Goal: Task Accomplishment & Management: Manage account settings

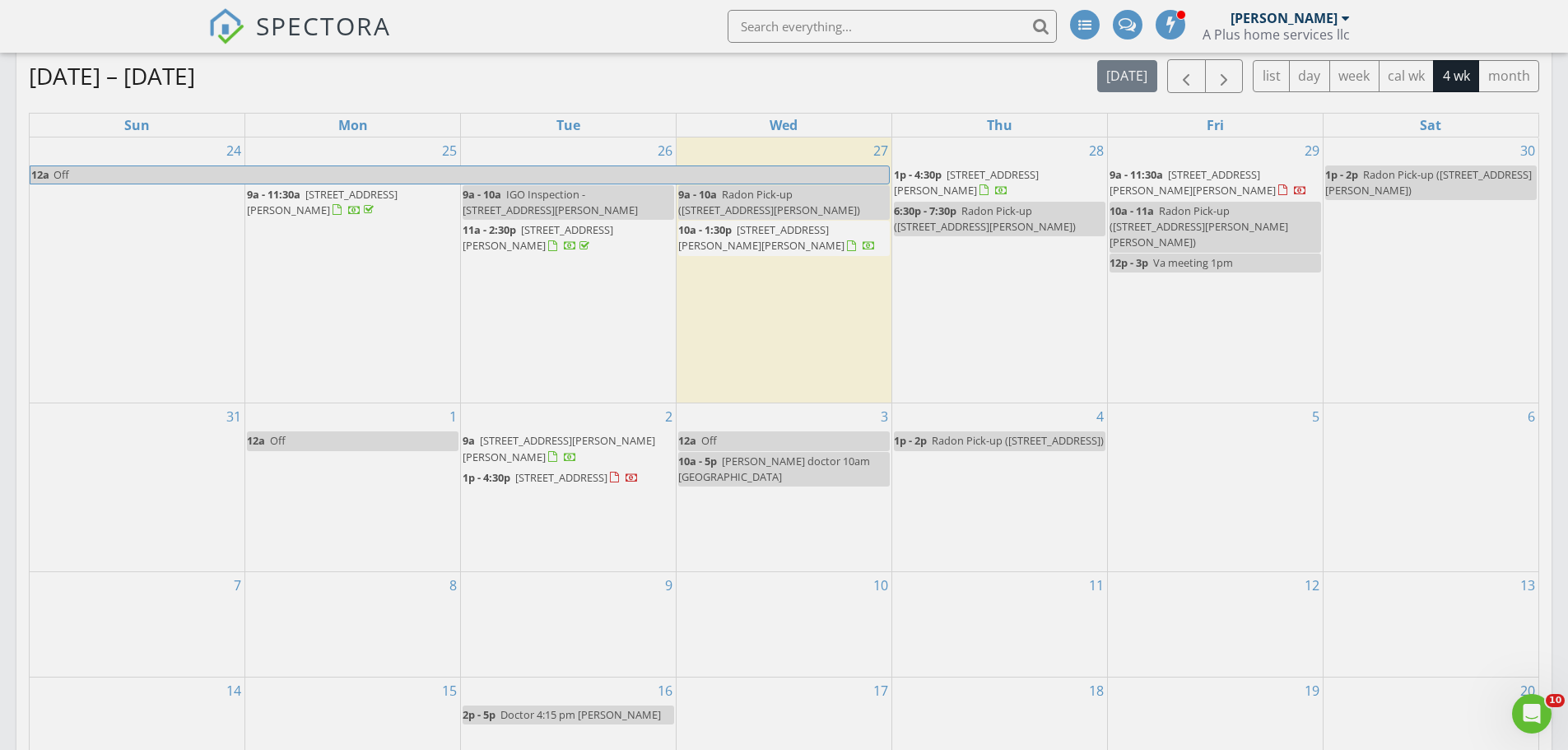
scroll to position [741, 0]
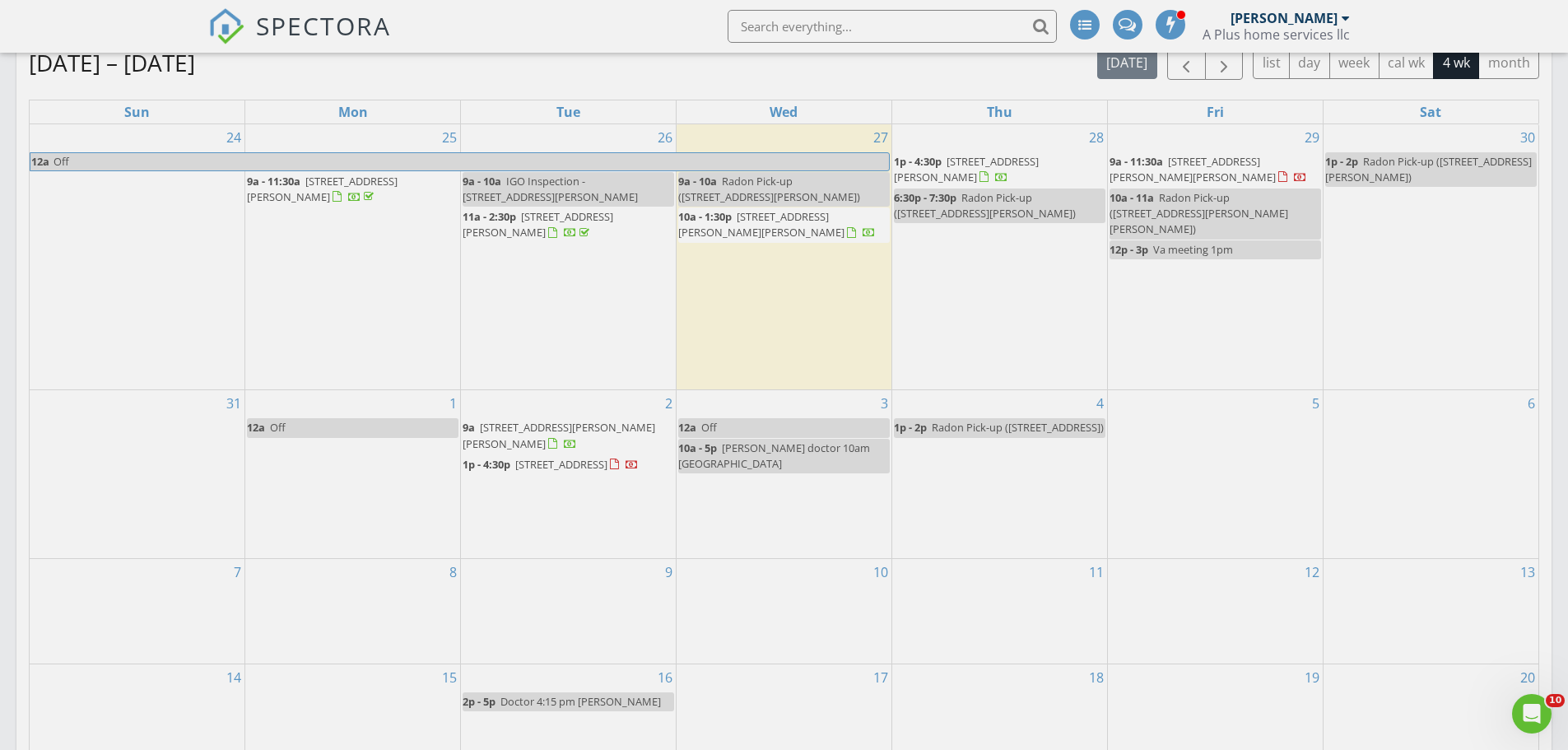
drag, startPoint x: 498, startPoint y: 459, endPoint x: 506, endPoint y: 438, distance: 22.5
click at [506, 457] on span "1p - 4:30p" at bounding box center [487, 465] width 48 height 15
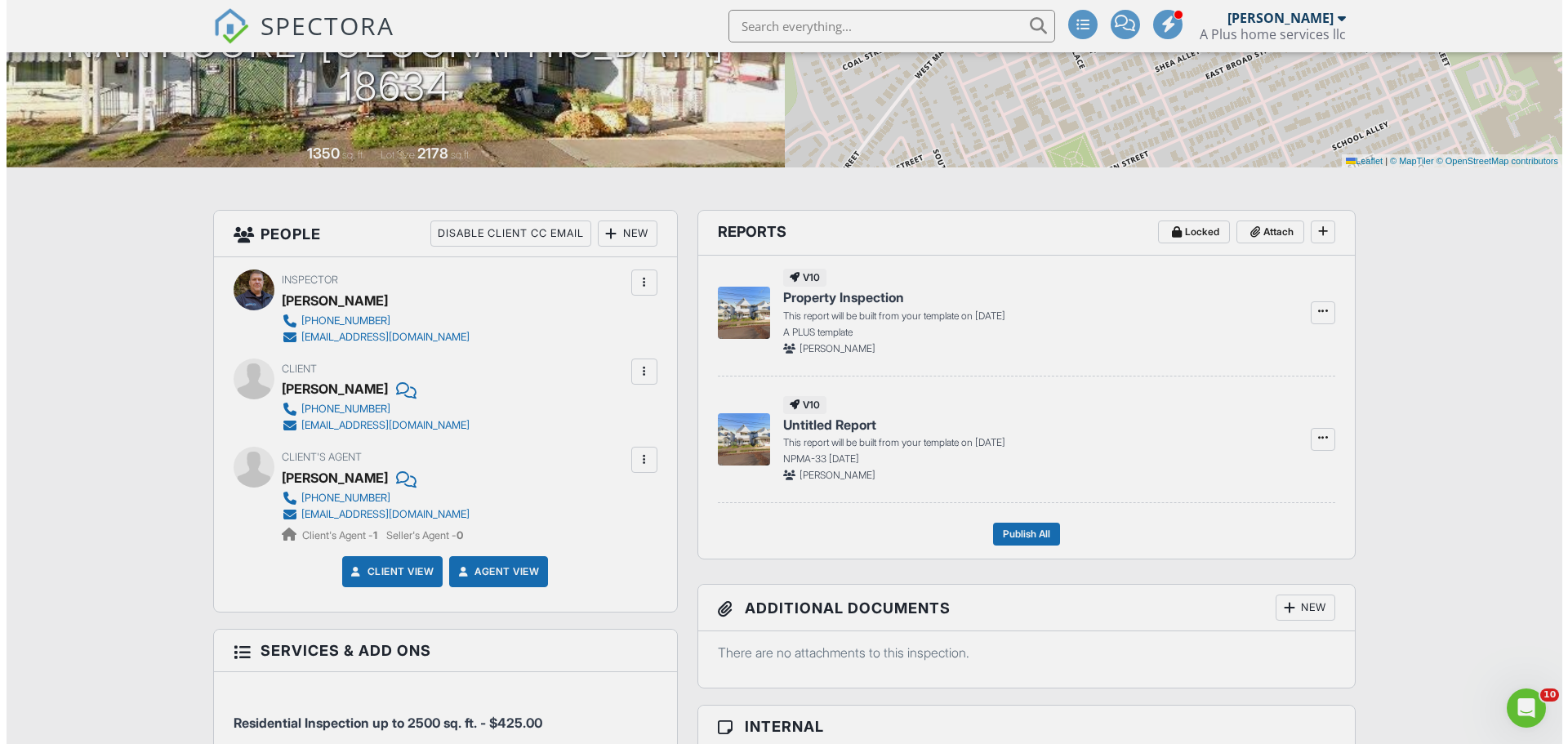
scroll to position [257, 0]
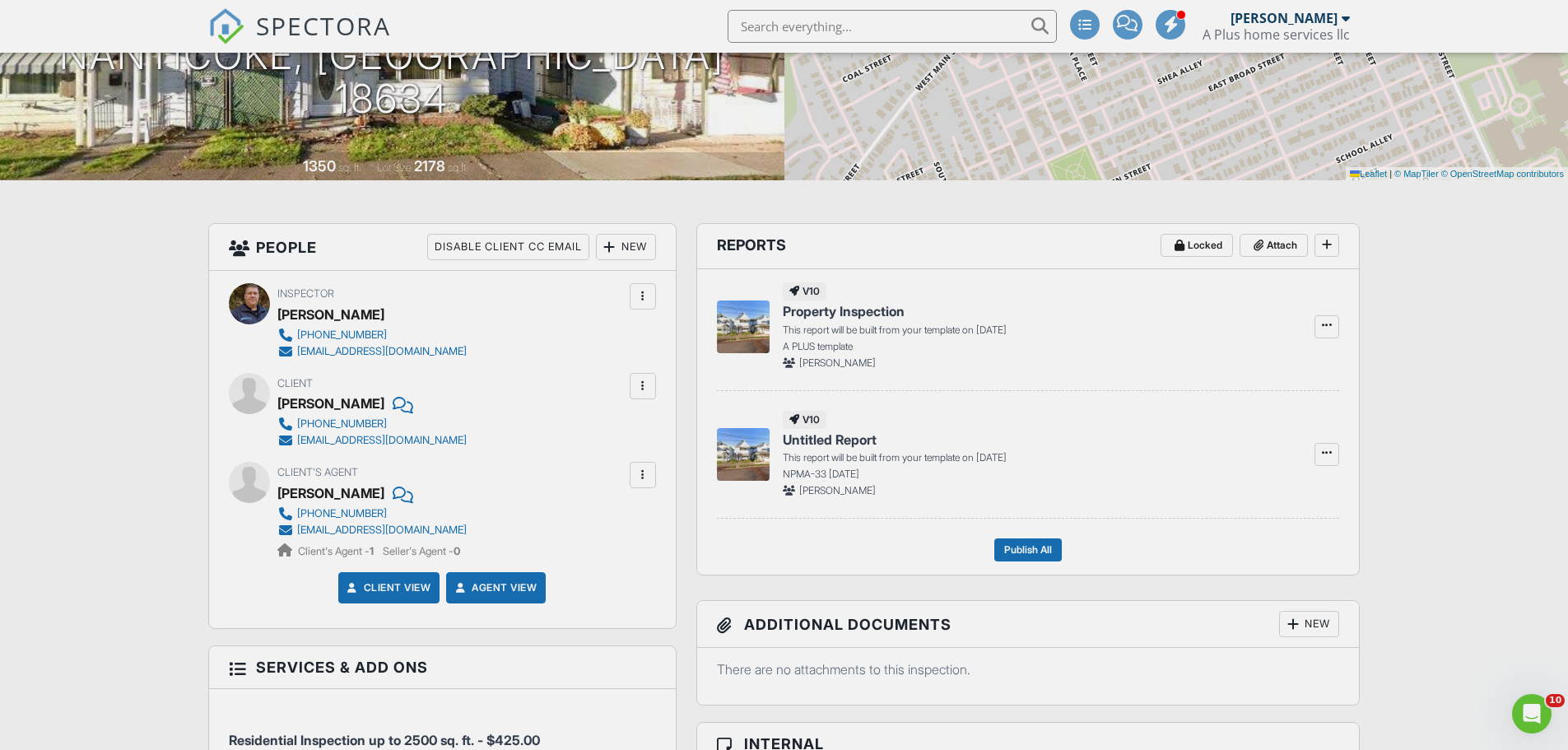
click at [645, 390] on div at bounding box center [642, 385] width 16 height 16
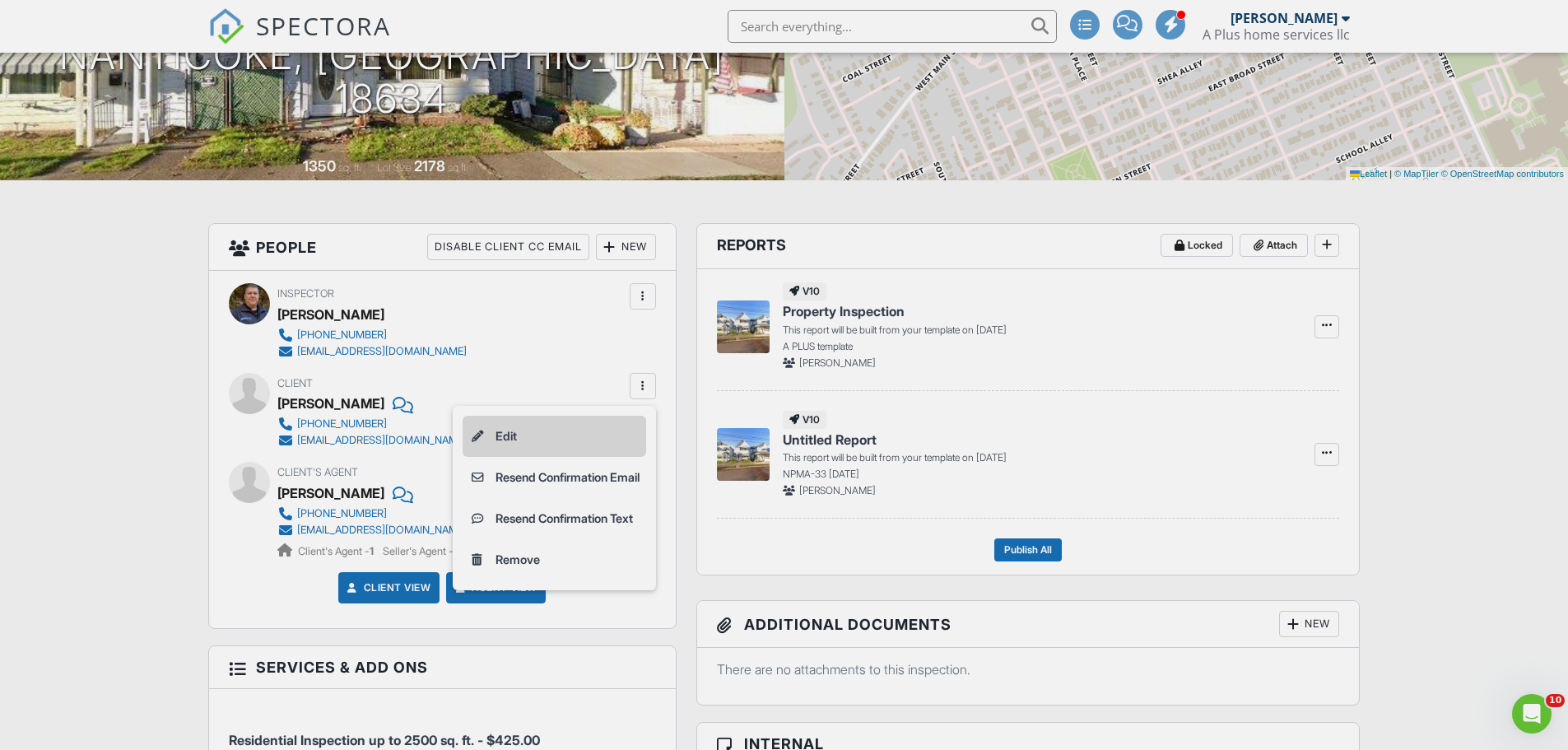
click at [522, 436] on li "Edit" at bounding box center [554, 436] width 183 height 41
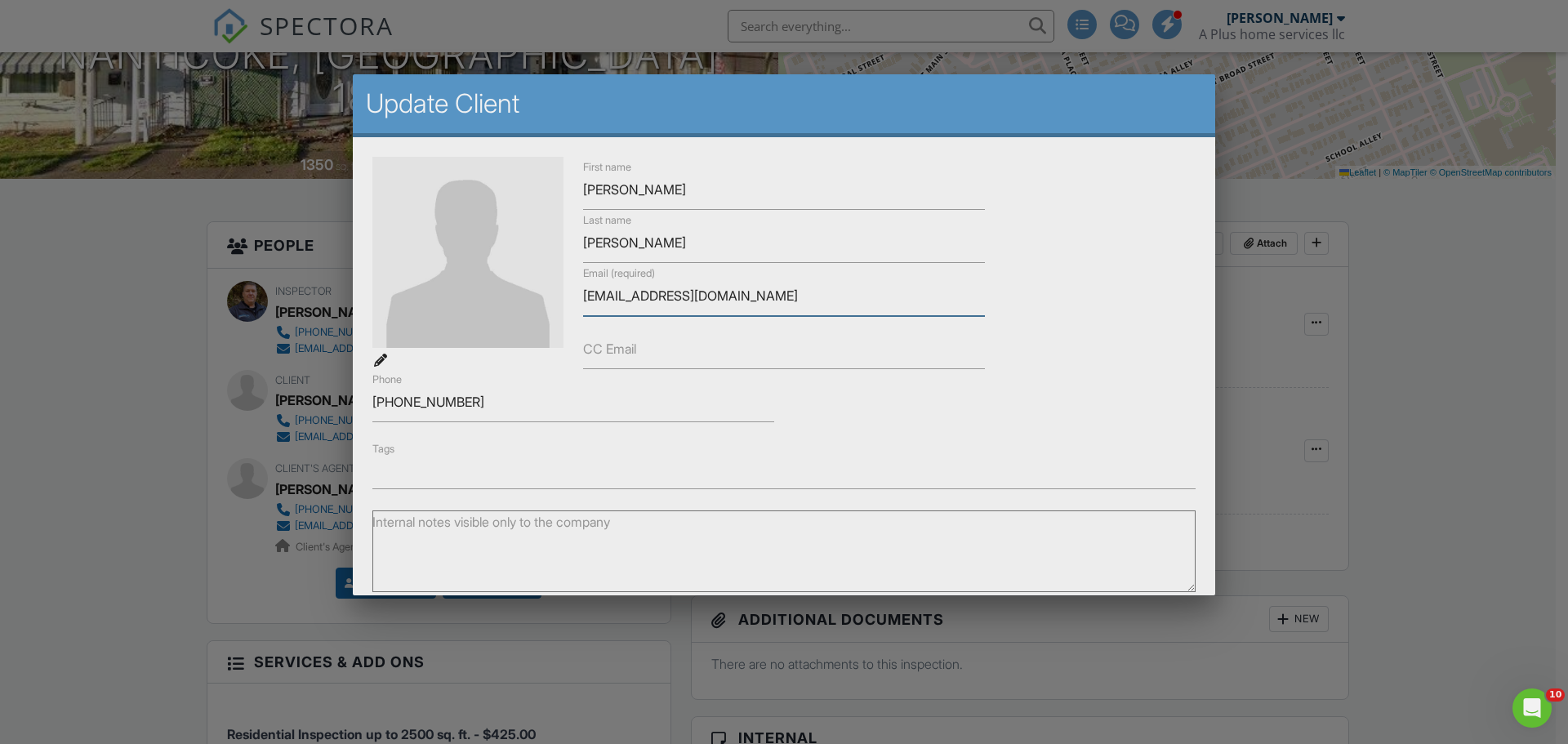
click at [609, 297] on input "cleankathy01@gmail.com" at bounding box center [784, 296] width 401 height 40
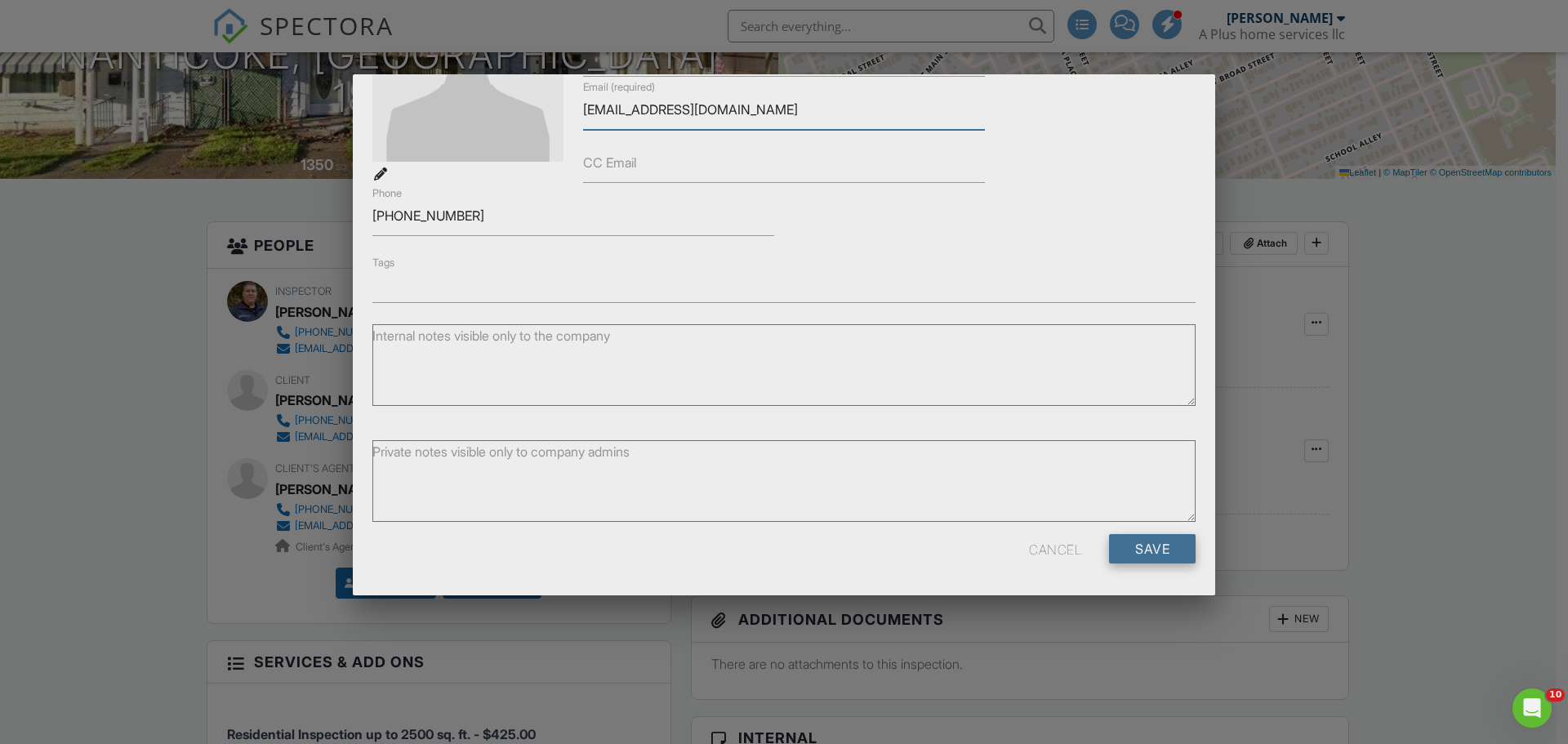
type input "queenkathy01@gmail.com"
click at [1109, 549] on input "Save" at bounding box center [1151, 548] width 86 height 29
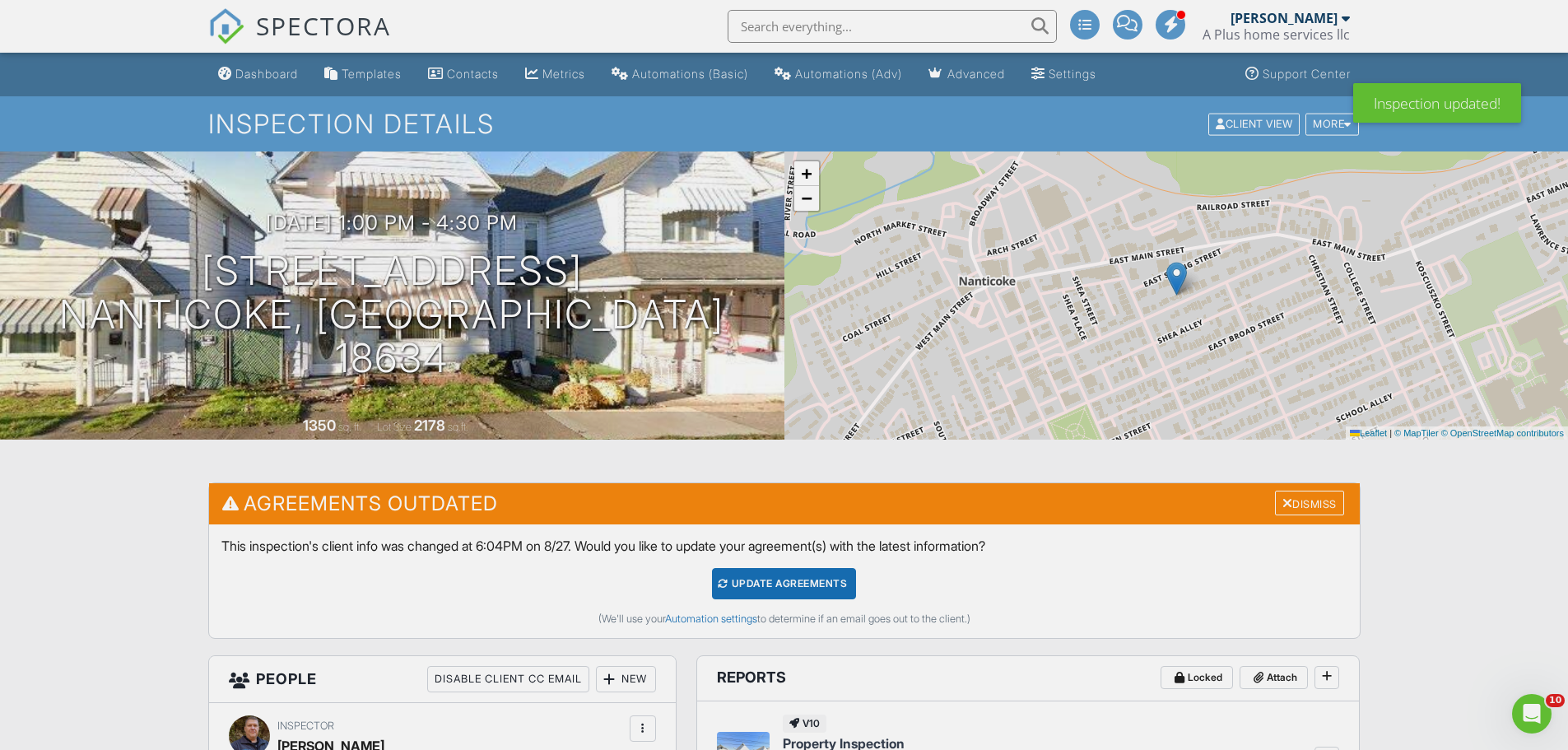
click at [776, 579] on div "Update Agreements" at bounding box center [784, 583] width 144 height 31
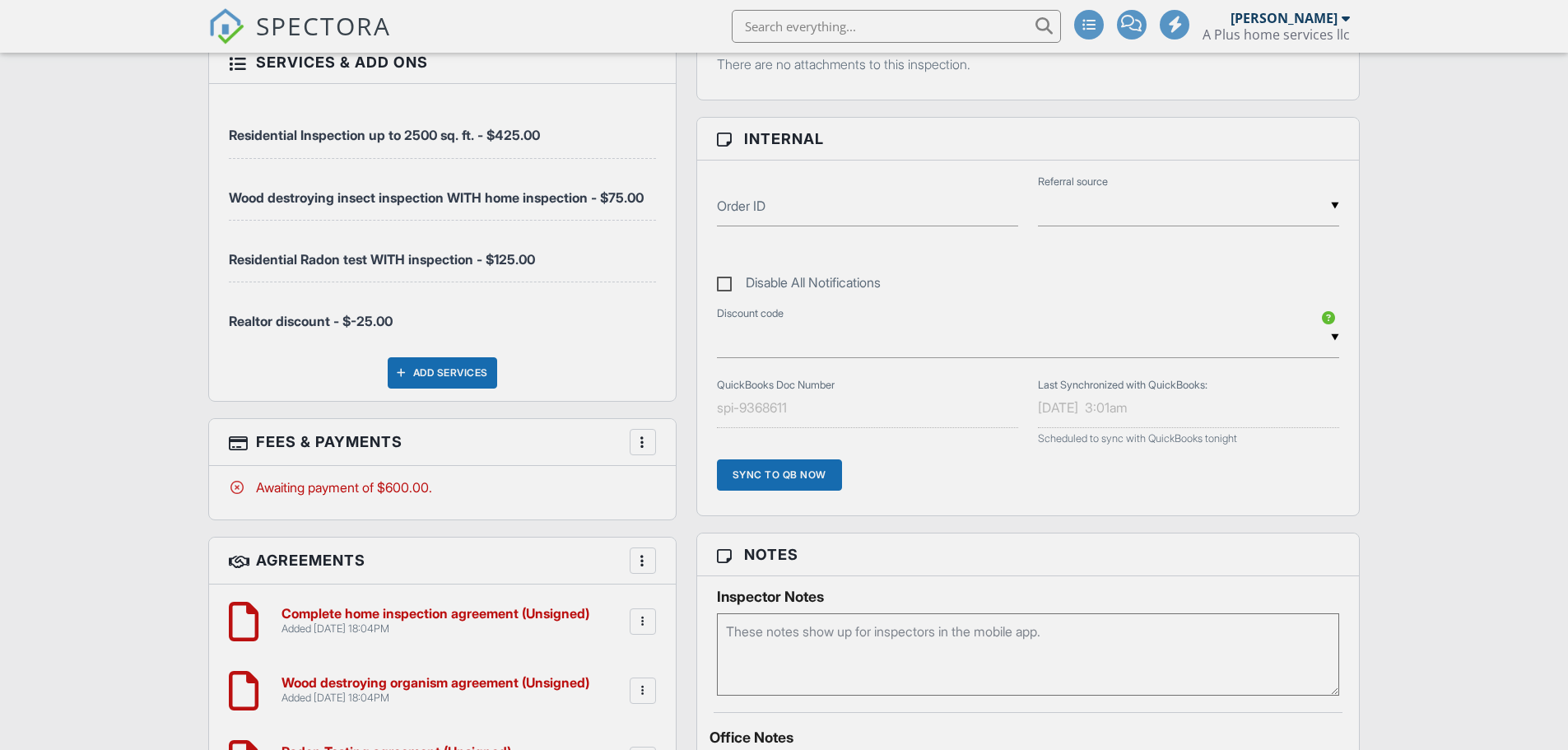
drag, startPoint x: 146, startPoint y: 486, endPoint x: 145, endPoint y: 666, distance: 180.0
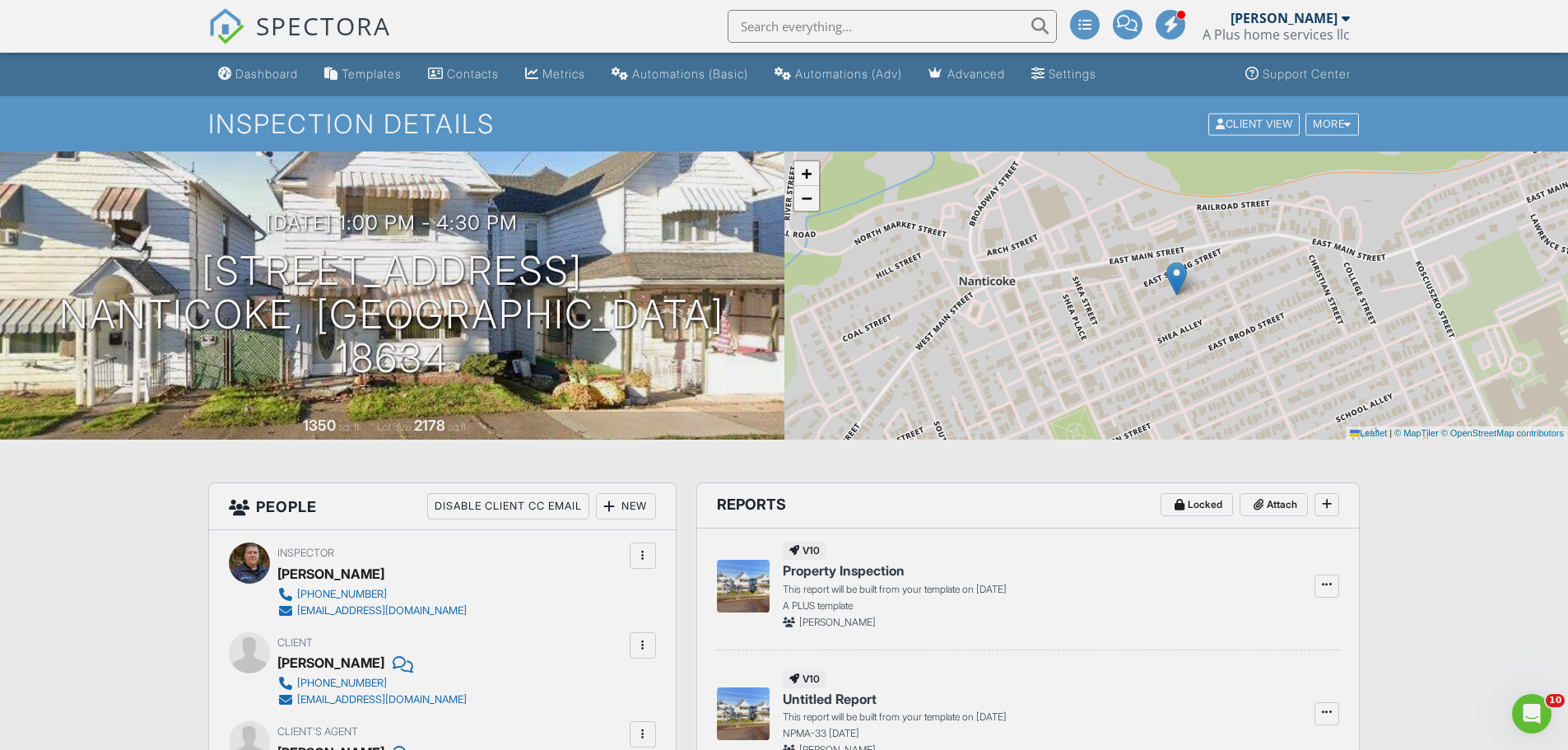
drag, startPoint x: 128, startPoint y: 704, endPoint x: 195, endPoint y: 181, distance: 527.3
click at [285, 28] on span "SPECTORA" at bounding box center [324, 25] width 135 height 35
